Goal: Use online tool/utility: Utilize a website feature to perform a specific function

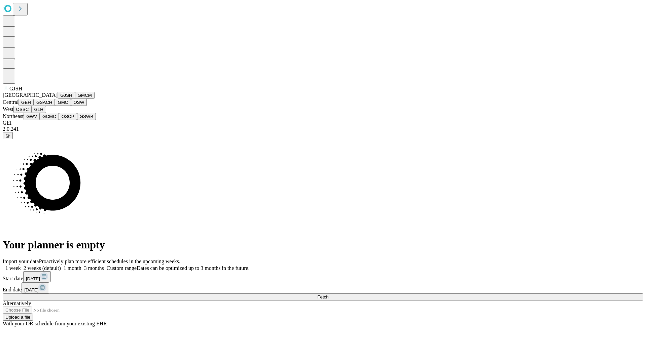
click at [57, 99] on button "GJSH" at bounding box center [65, 95] width 17 height 7
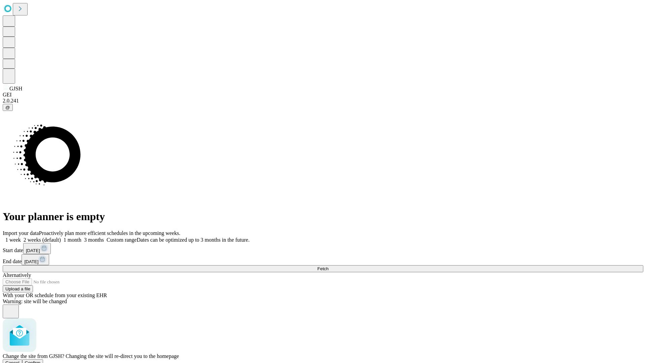
click at [41, 360] on span "Confirm" at bounding box center [33, 362] width 16 height 5
click at [61, 237] on label "2 weeks (default)" at bounding box center [41, 240] width 40 height 6
click at [328, 266] on span "Fetch" at bounding box center [322, 268] width 11 height 5
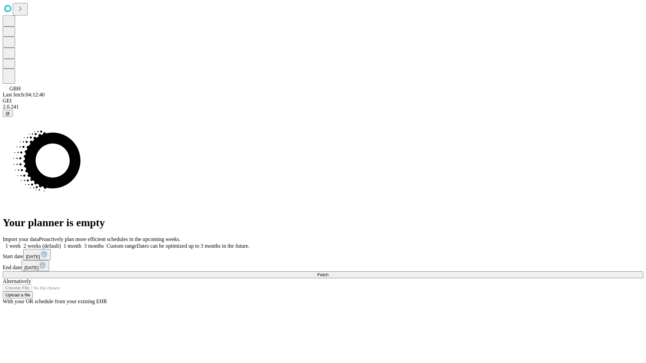
click at [61, 243] on label "2 weeks (default)" at bounding box center [41, 246] width 40 height 6
click at [328, 272] on span "Fetch" at bounding box center [322, 274] width 11 height 5
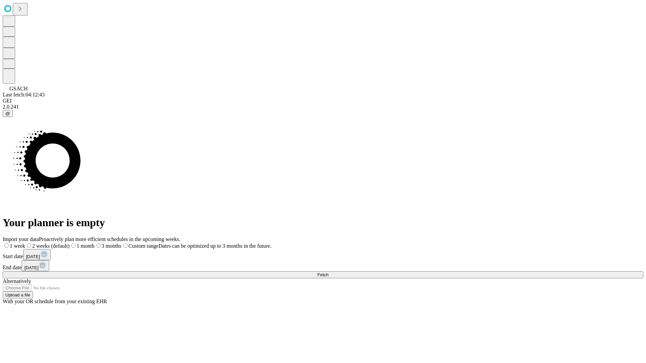
click at [70, 243] on label "2 weeks (default)" at bounding box center [47, 246] width 44 height 6
click at [328, 272] on span "Fetch" at bounding box center [322, 274] width 11 height 5
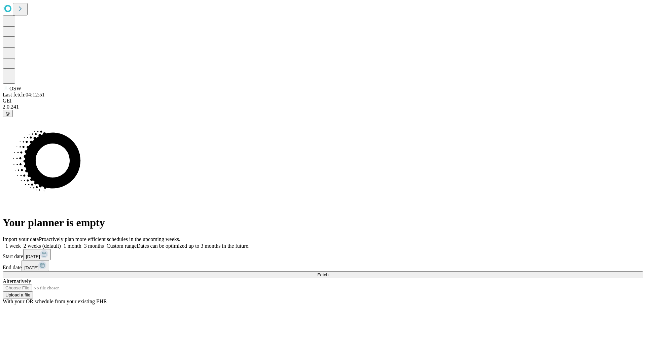
click at [61, 243] on label "2 weeks (default)" at bounding box center [41, 246] width 40 height 6
click at [328, 272] on span "Fetch" at bounding box center [322, 274] width 11 height 5
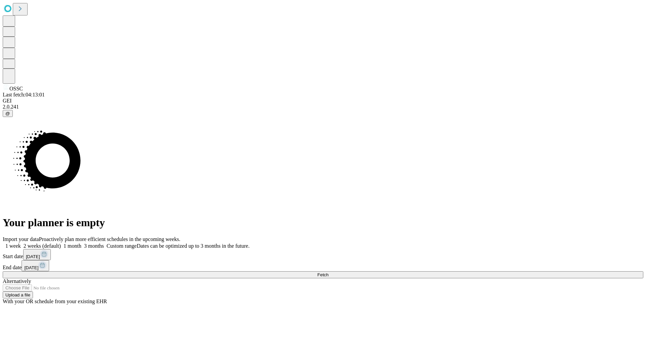
click at [61, 243] on label "2 weeks (default)" at bounding box center [41, 246] width 40 height 6
click at [328, 272] on span "Fetch" at bounding box center [322, 274] width 11 height 5
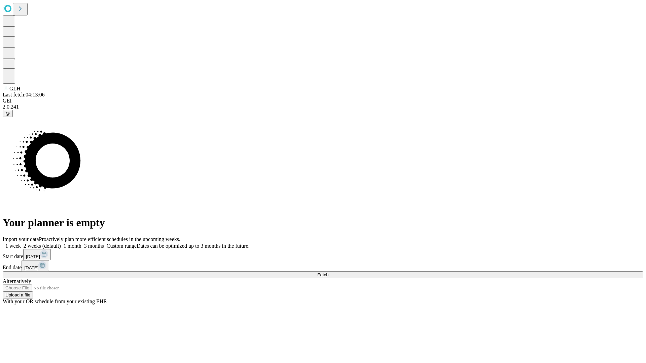
click at [61, 243] on label "2 weeks (default)" at bounding box center [41, 246] width 40 height 6
click at [328, 272] on span "Fetch" at bounding box center [322, 274] width 11 height 5
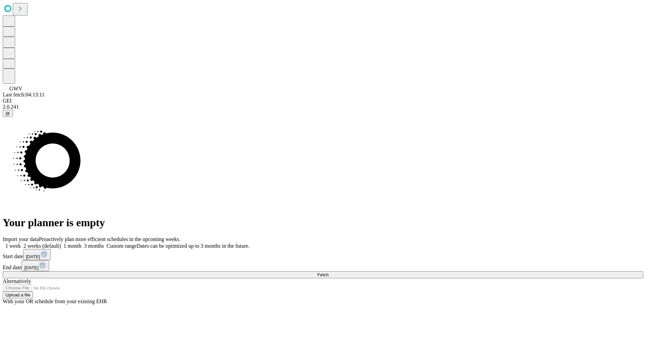
click at [61, 243] on label "2 weeks (default)" at bounding box center [41, 246] width 40 height 6
click at [328, 272] on span "Fetch" at bounding box center [322, 274] width 11 height 5
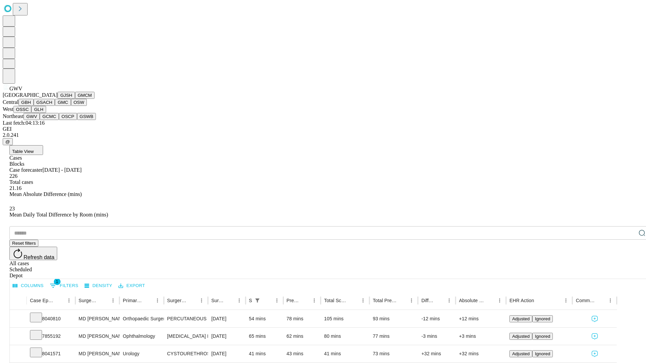
click at [52, 120] on button "GCMC" at bounding box center [49, 116] width 19 height 7
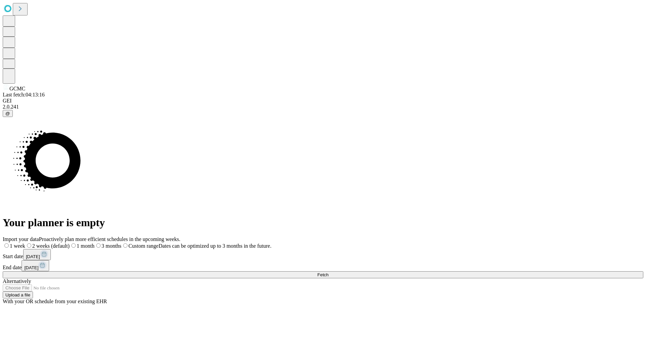
click at [70, 243] on label "2 weeks (default)" at bounding box center [47, 246] width 44 height 6
click at [328, 272] on span "Fetch" at bounding box center [322, 274] width 11 height 5
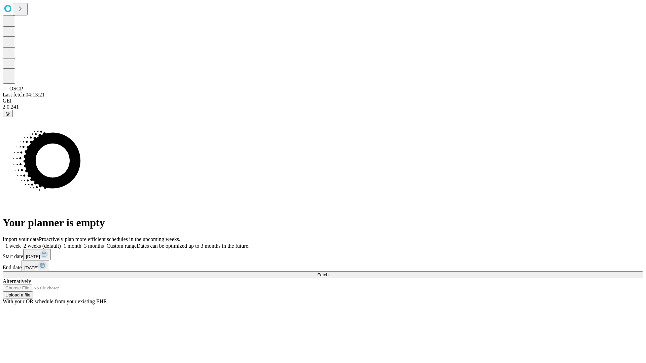
click at [61, 243] on label "2 weeks (default)" at bounding box center [41, 246] width 40 height 6
click at [328, 272] on span "Fetch" at bounding box center [322, 274] width 11 height 5
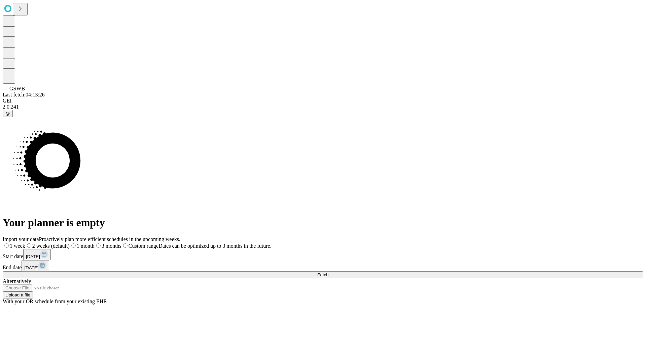
click at [70, 243] on label "2 weeks (default)" at bounding box center [47, 246] width 44 height 6
click at [328, 272] on span "Fetch" at bounding box center [322, 274] width 11 height 5
